Goal: Task Accomplishment & Management: Use online tool/utility

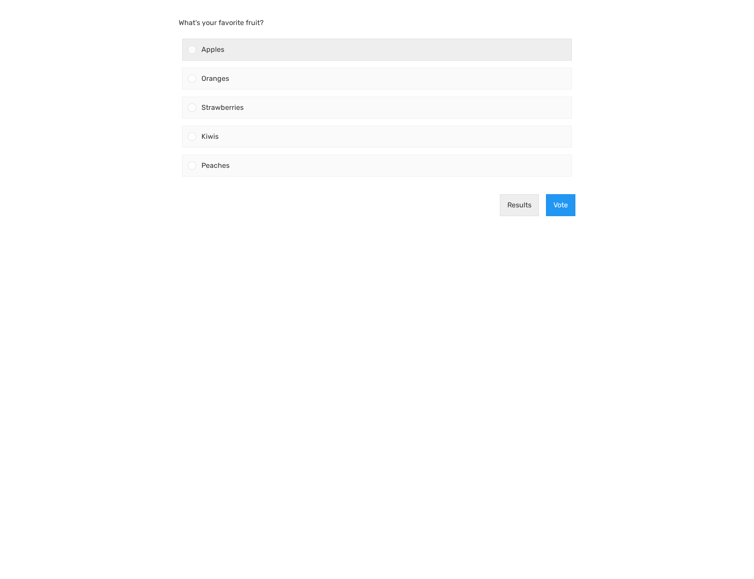
click at [206, 50] on span "Apples" at bounding box center [212, 49] width 23 height 8
click at [192, 50] on input "Apples" at bounding box center [192, 50] width 0 height 0
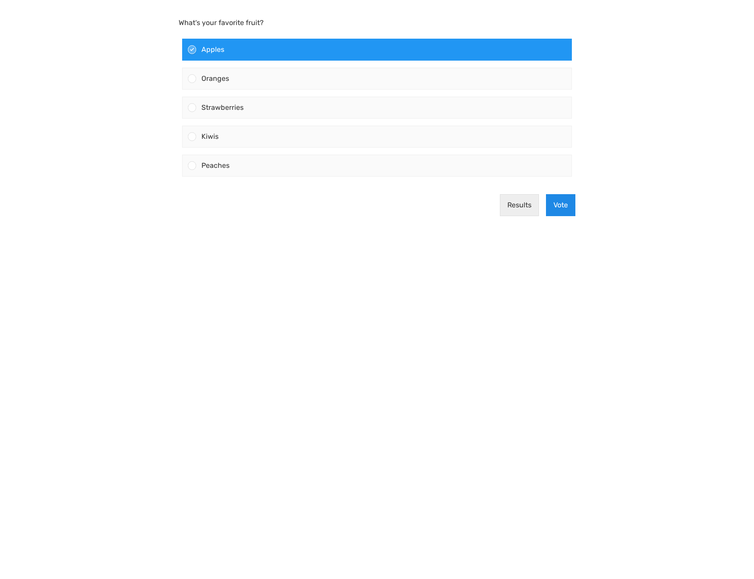
click at [564, 206] on button "Vote" at bounding box center [560, 205] width 29 height 22
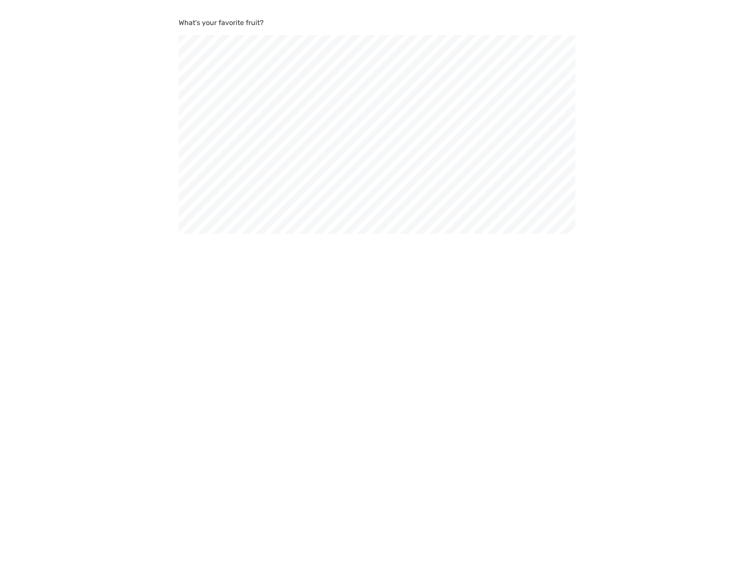
scroll to position [579, 754]
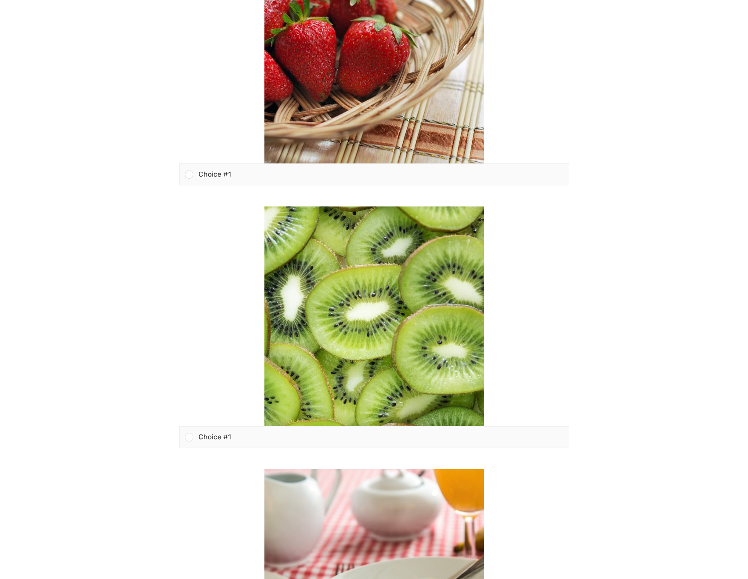
scroll to position [88, 0]
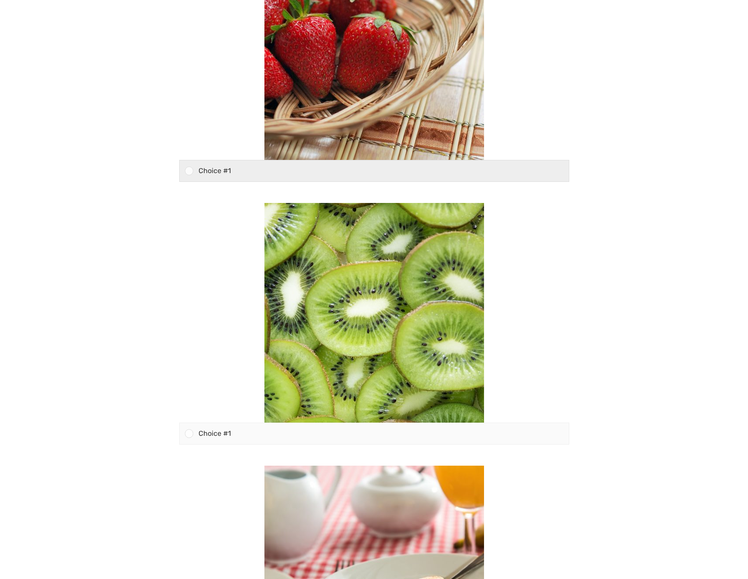
click at [214, 171] on span "Choice #1" at bounding box center [214, 170] width 32 height 8
click at [189, 171] on input "Choice #1" at bounding box center [189, 171] width 0 height 0
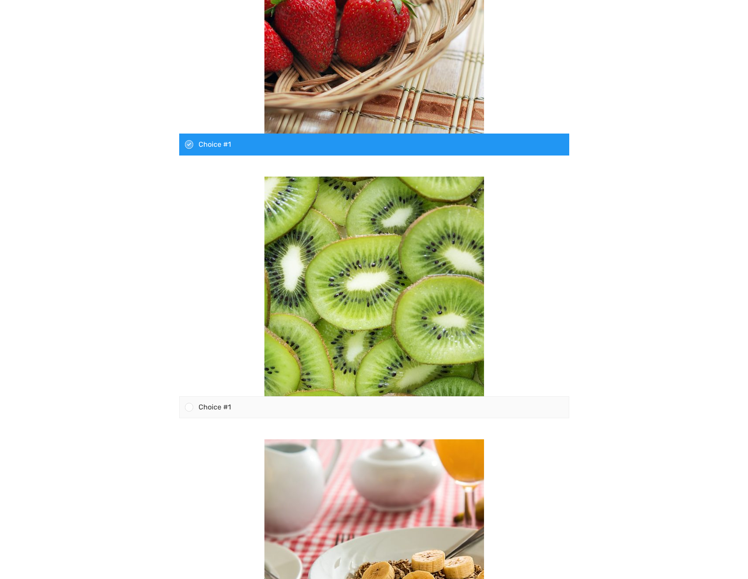
scroll to position [280, 0]
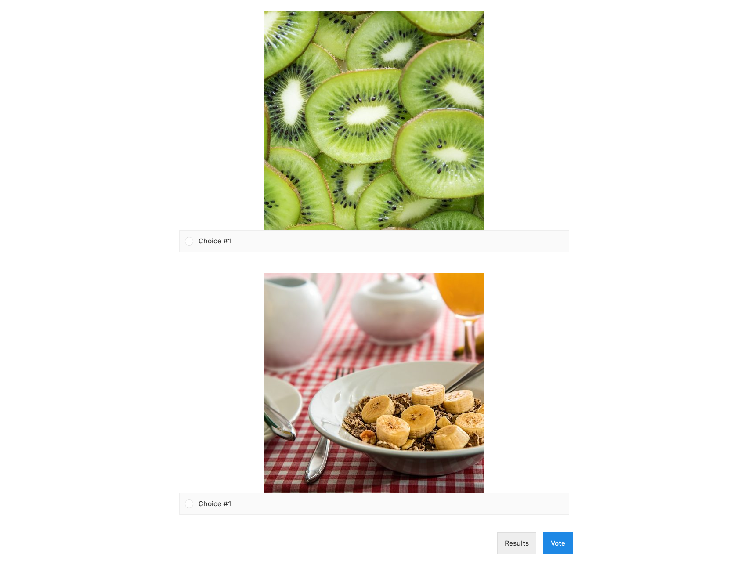
click at [558, 540] on button "Vote" at bounding box center [557, 543] width 29 height 22
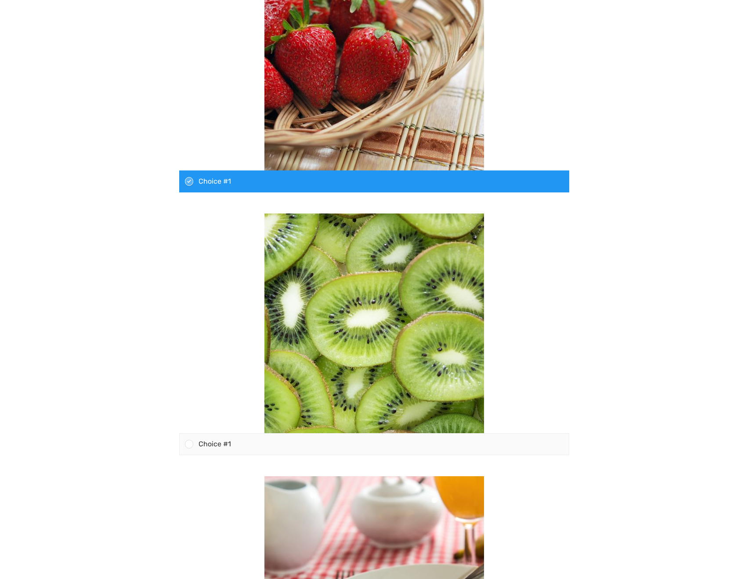
scroll to position [263, 0]
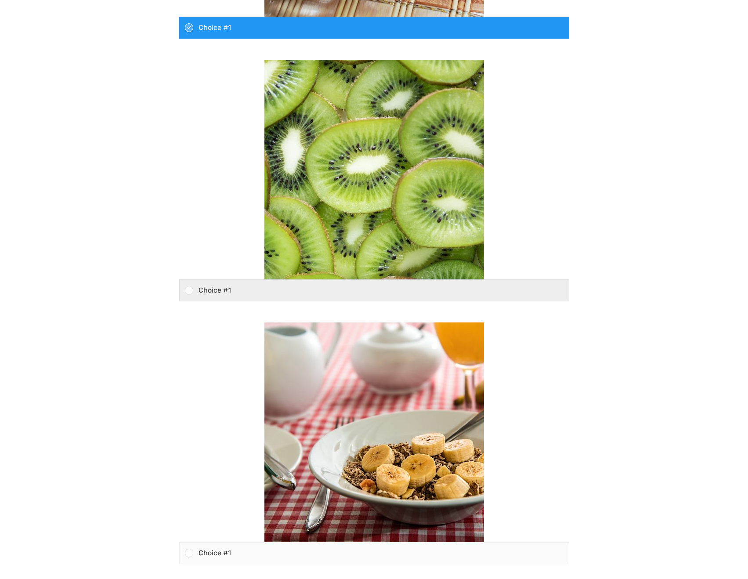
click at [256, 284] on div "Choice #1" at bounding box center [380, 290] width 375 height 21
click at [189, 290] on input "Choice #1" at bounding box center [189, 290] width 0 height 0
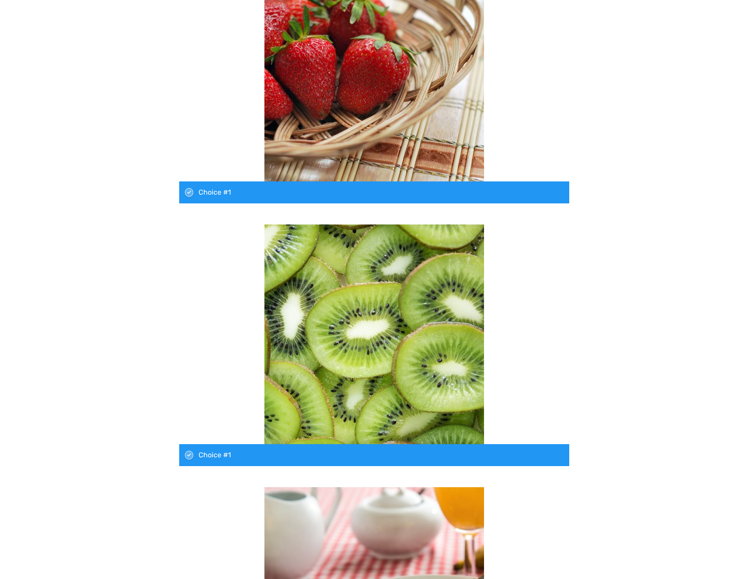
scroll to position [295, 0]
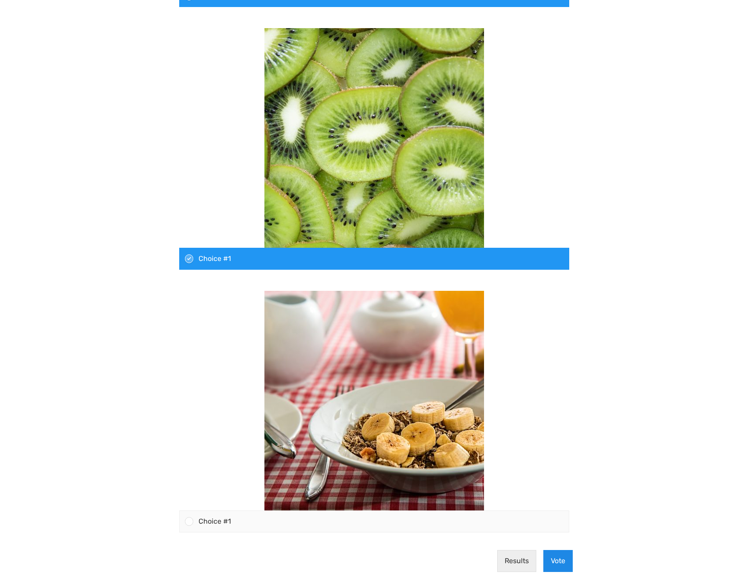
click at [558, 566] on button "Vote" at bounding box center [557, 561] width 29 height 22
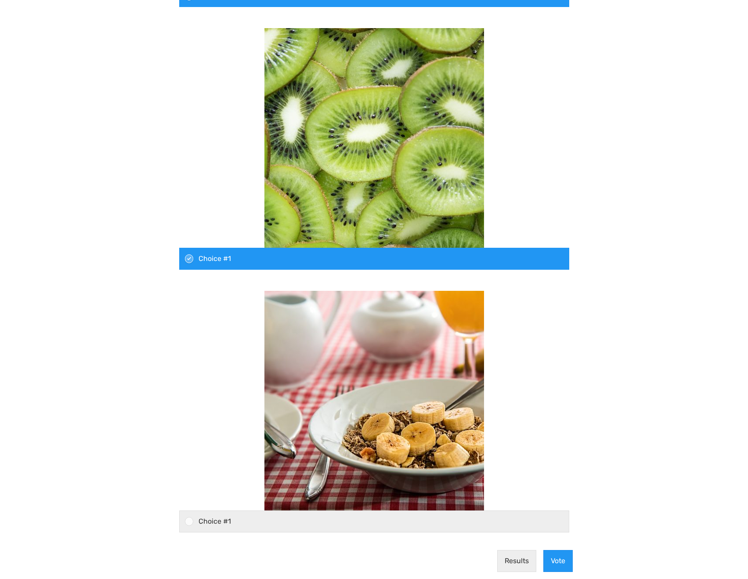
click at [217, 519] on span "Choice #1" at bounding box center [214, 521] width 32 height 8
click at [189, 521] on input "Choice #1" at bounding box center [189, 521] width 0 height 0
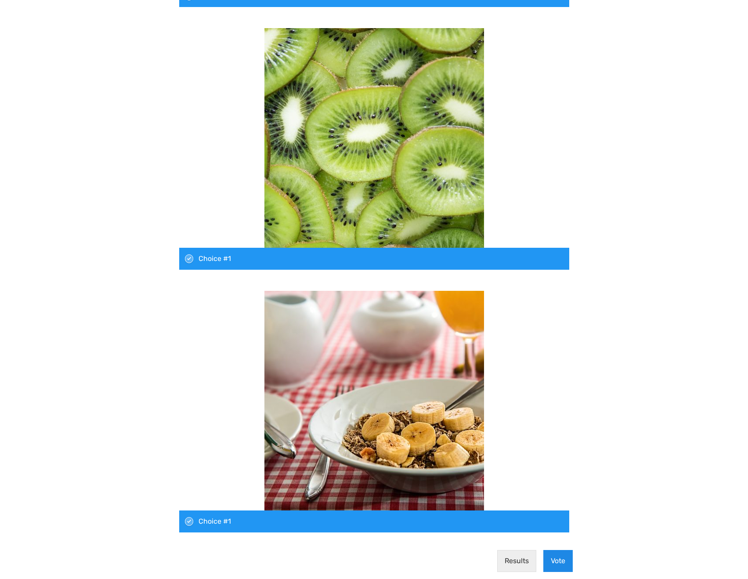
click at [562, 559] on button "Vote" at bounding box center [557, 561] width 29 height 22
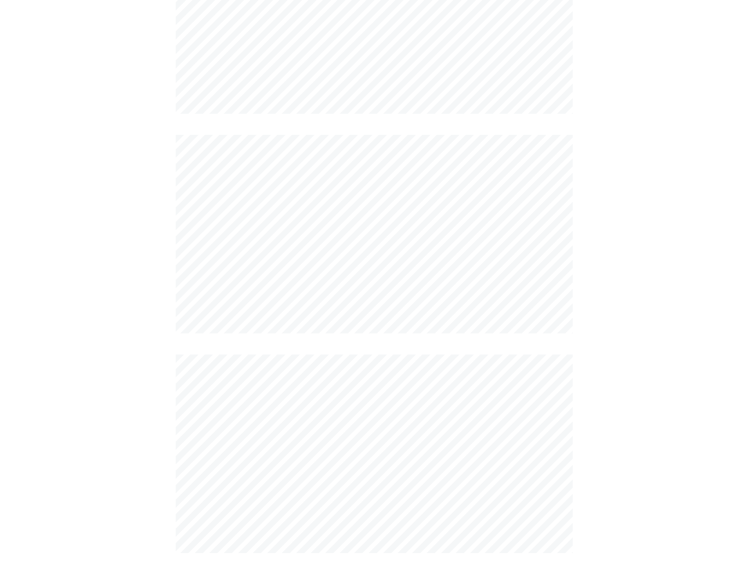
scroll to position [111, 0]
